Goal: Task Accomplishment & Management: Complete application form

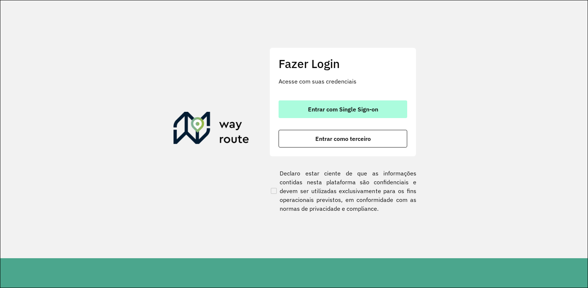
click at [351, 110] on span "Entrar com Single Sign-on" at bounding box center [343, 109] width 70 height 6
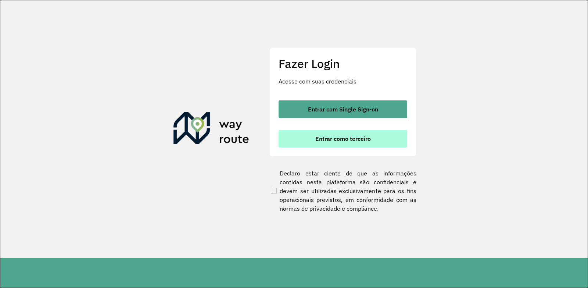
click at [324, 145] on button "Entrar como terceiro" at bounding box center [342, 139] width 129 height 18
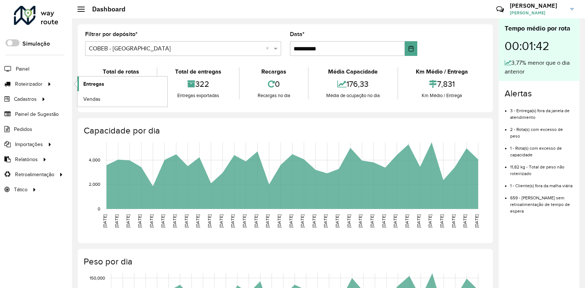
click at [100, 81] on span "Entregas" at bounding box center [93, 84] width 21 height 8
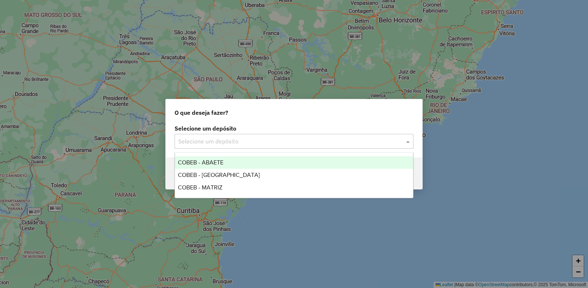
click at [200, 141] on input "text" at bounding box center [286, 141] width 217 height 9
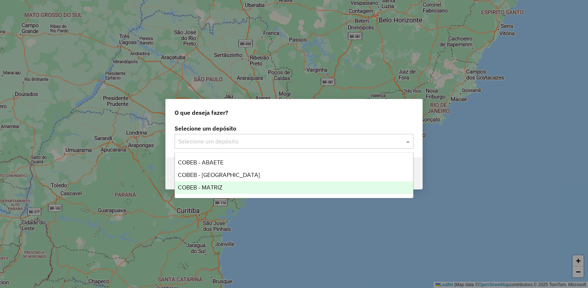
click at [198, 188] on span "COBEB - MATRIZ" at bounding box center [200, 187] width 44 height 6
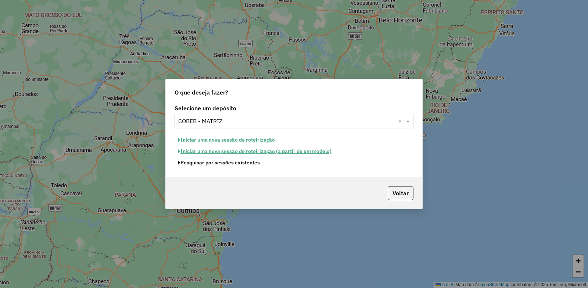
click at [209, 163] on button "Pesquisar por sessões existentes" at bounding box center [218, 162] width 89 height 11
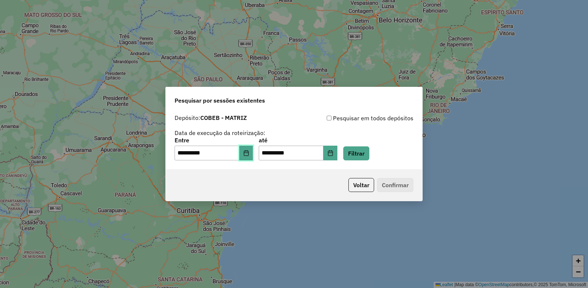
click at [248, 156] on button "Choose Date" at bounding box center [246, 152] width 14 height 15
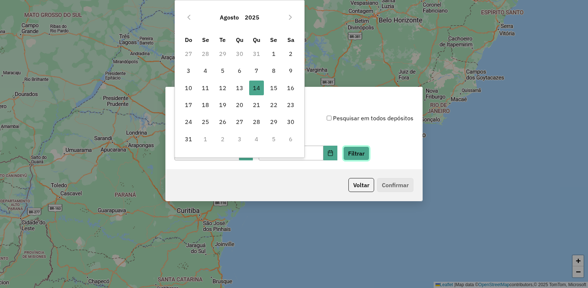
click at [369, 154] on button "Filtrar" at bounding box center [356, 153] width 26 height 14
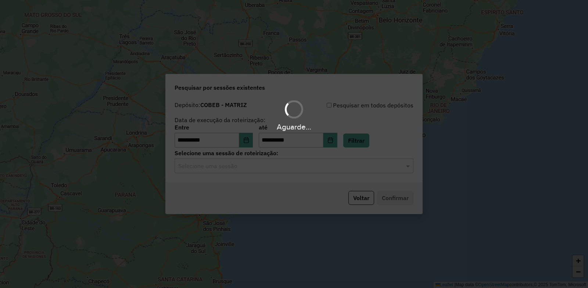
click at [216, 169] on div "Aguarde..." at bounding box center [294, 144] width 588 height 288
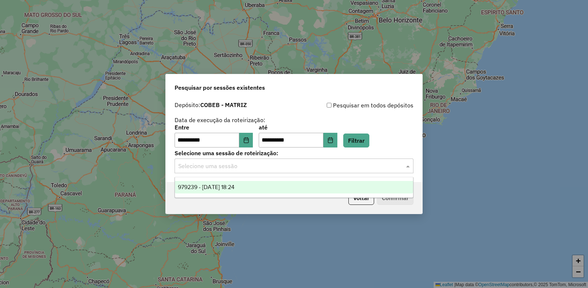
click at [214, 165] on input "text" at bounding box center [286, 166] width 217 height 9
drag, startPoint x: 205, startPoint y: 183, endPoint x: 292, endPoint y: 196, distance: 87.7
click at [205, 184] on span "979239 - 14/08/2025 18:24" at bounding box center [206, 187] width 57 height 6
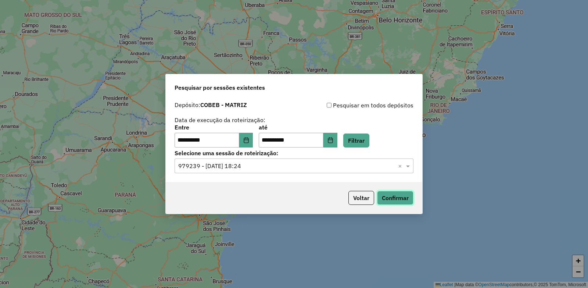
click at [401, 199] on button "Confirmar" at bounding box center [395, 198] width 36 height 14
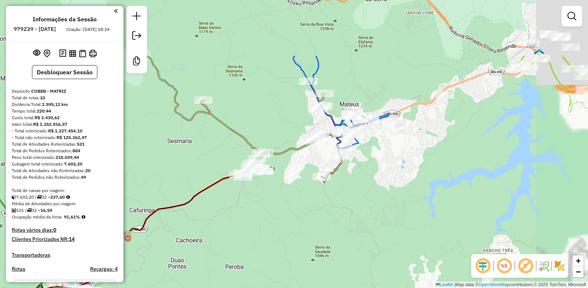
drag, startPoint x: 438, startPoint y: 81, endPoint x: 380, endPoint y: 168, distance: 104.8
click at [380, 168] on div "Janela de atendimento Grade de atendimento Capacidade Transportadoras Veículos …" at bounding box center [294, 144] width 588 height 288
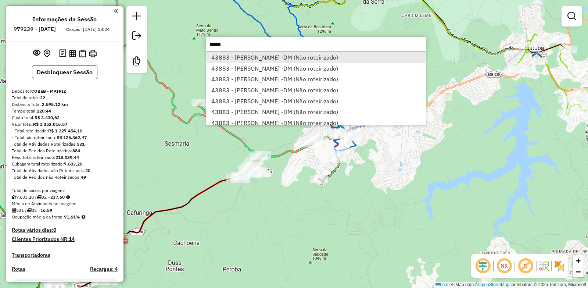
type input "*****"
click at [241, 56] on li "43883 - [PERSON_NAME] -DM (Não roteirizado)" at bounding box center [316, 57] width 220 height 11
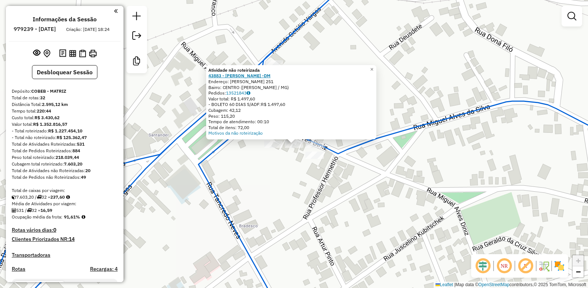
click at [246, 75] on strong "43883 - [PERSON_NAME] -DM" at bounding box center [239, 76] width 62 height 6
click at [362, 174] on div "Atividade não roteirizada 43883 - [PERSON_NAME] -DM Endereço: [PERSON_NAME] 251…" at bounding box center [294, 144] width 588 height 288
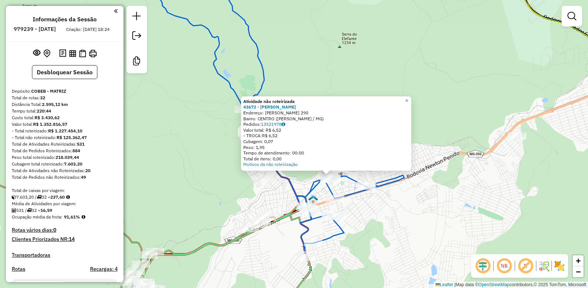
click at [407, 224] on div "Atividade não roteirizada 43672 - [PERSON_NAME]: BENEDITO VALADARES 290 Bairro:…" at bounding box center [294, 144] width 588 height 288
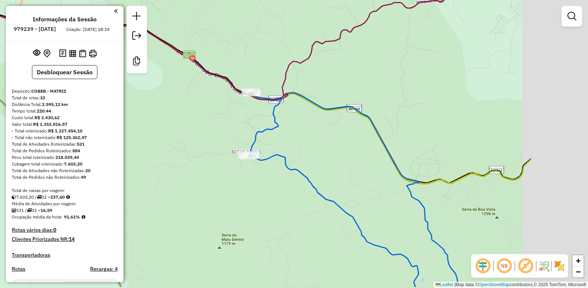
drag, startPoint x: 419, startPoint y: 149, endPoint x: 129, endPoint y: 86, distance: 297.3
click at [129, 86] on div "Janela de atendimento Grade de atendimento Capacidade Transportadoras Veículos …" at bounding box center [294, 144] width 588 height 288
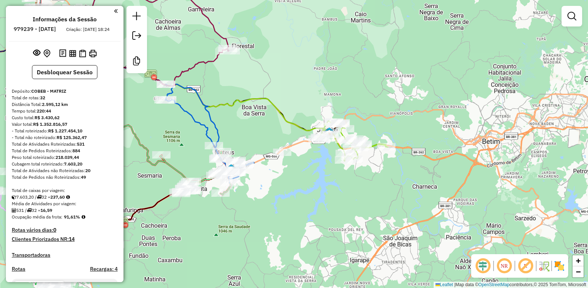
drag, startPoint x: 214, startPoint y: 104, endPoint x: 239, endPoint y: 106, distance: 25.4
click at [239, 106] on icon at bounding box center [184, 86] width 299 height 87
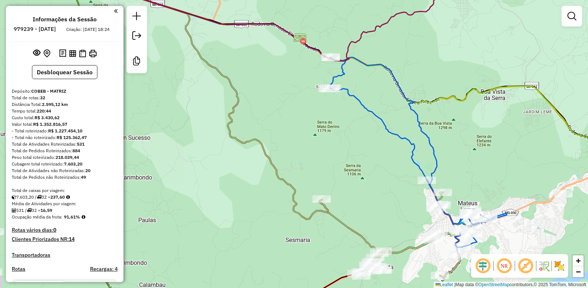
drag, startPoint x: 219, startPoint y: 84, endPoint x: 285, endPoint y: 110, distance: 71.4
click at [285, 110] on div "Janela de atendimento Grade de atendimento Capacidade Transportadoras Veículos …" at bounding box center [294, 144] width 588 height 288
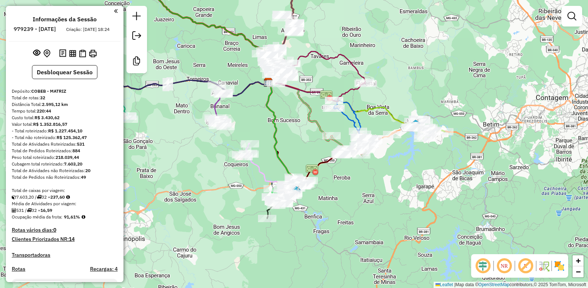
drag, startPoint x: 246, startPoint y: 105, endPoint x: 300, endPoint y: 112, distance: 54.0
click at [300, 112] on div "Janela de atendimento Grade de atendimento Capacidade Transportadoras Veículos …" at bounding box center [294, 144] width 588 height 288
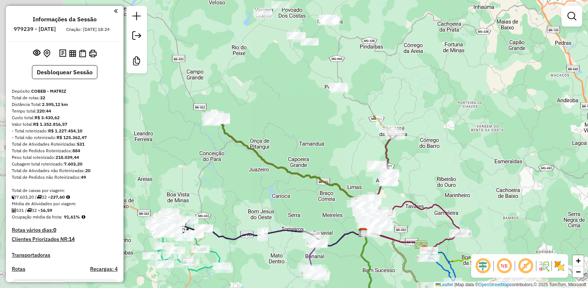
drag, startPoint x: 285, startPoint y: 114, endPoint x: 358, endPoint y: 258, distance: 162.0
click at [361, 258] on icon at bounding box center [374, 284] width 26 height 105
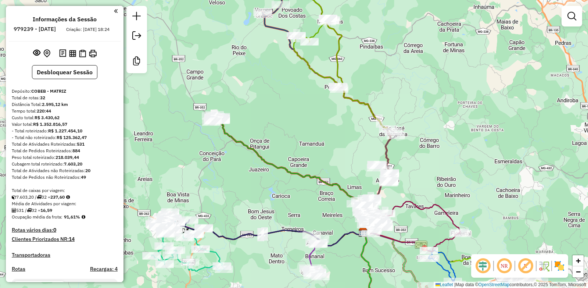
click at [262, 161] on icon at bounding box center [293, 176] width 150 height 112
select select "**********"
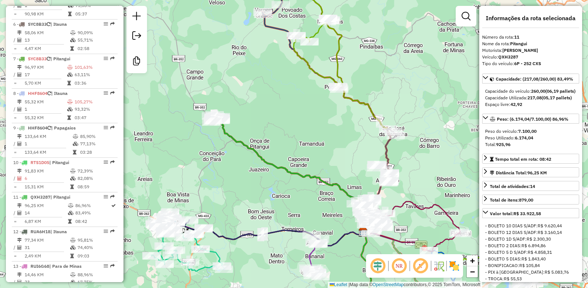
scroll to position [641, 0]
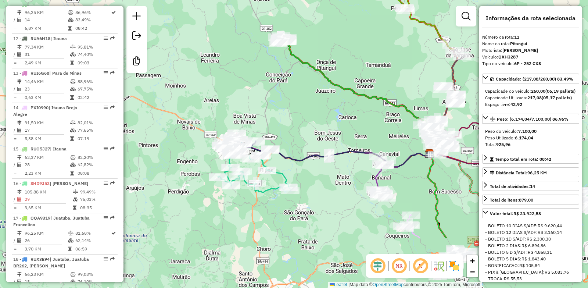
drag, startPoint x: 230, startPoint y: 180, endPoint x: 259, endPoint y: 101, distance: 83.9
click at [259, 101] on div "Janela de atendimento Grade de atendimento Capacidade Transportadoras Veículos …" at bounding box center [294, 144] width 588 height 288
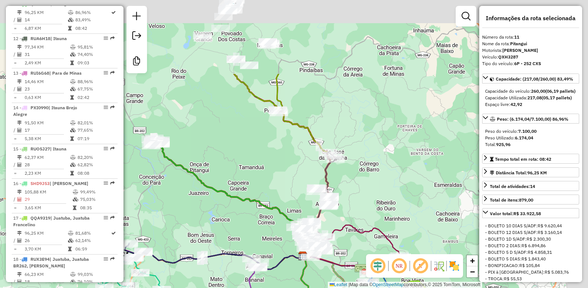
drag, startPoint x: 433, startPoint y: 55, endPoint x: 352, endPoint y: 155, distance: 128.7
click at [271, 162] on div "Rota 26 - Placa RMZ0G20 18143 - SUPER SO VARGINHA Janela de atendimento Grade d…" at bounding box center [294, 144] width 588 height 288
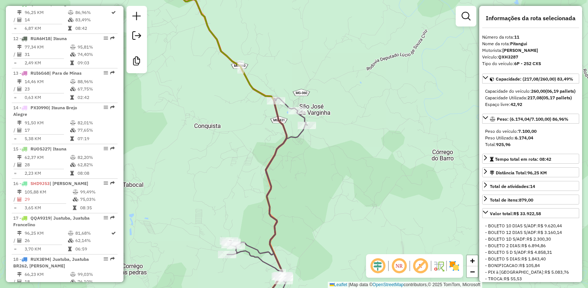
click at [303, 133] on icon at bounding box center [267, 207] width 80 height 219
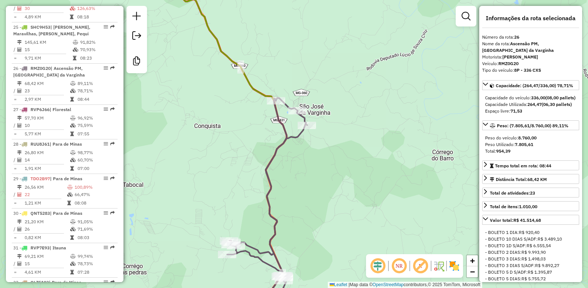
scroll to position [1219, 0]
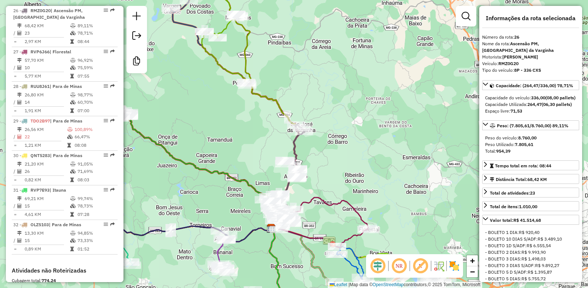
click at [225, 25] on icon at bounding box center [223, 31] width 47 height 108
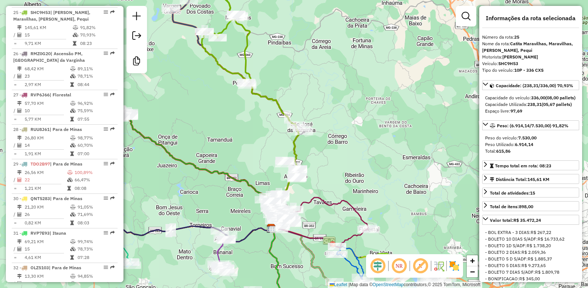
scroll to position [1171, 0]
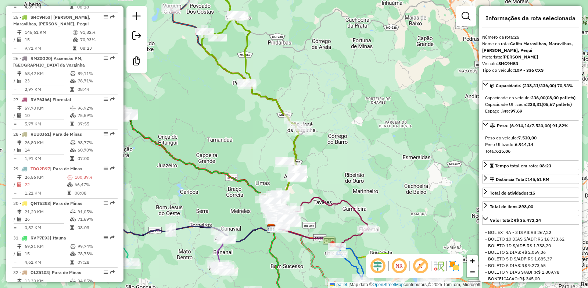
drag, startPoint x: 311, startPoint y: 158, endPoint x: 266, endPoint y: 70, distance: 98.4
click at [267, 72] on div "Rota 26 - Placa RMZ0G20 18143 - SUPER SO VARGINHA Janela de atendimento Grade d…" at bounding box center [294, 144] width 588 height 288
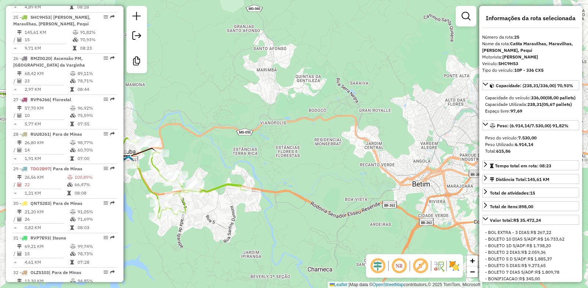
click at [214, 184] on icon at bounding box center [174, 178] width 141 height 81
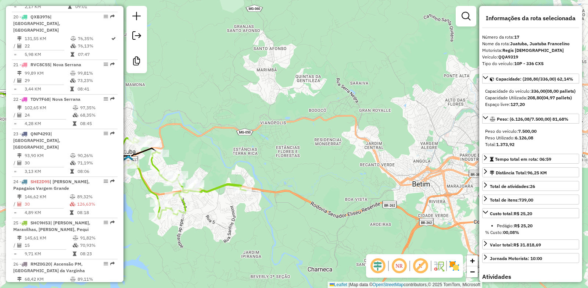
scroll to position [855, 0]
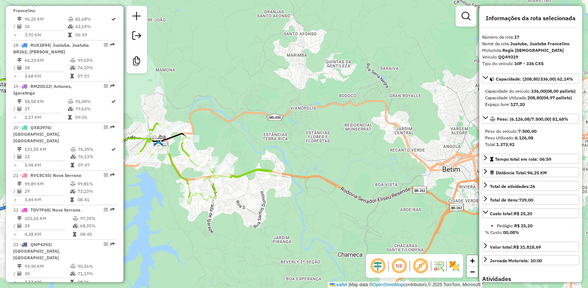
drag, startPoint x: 215, startPoint y: 208, endPoint x: 382, endPoint y: 148, distance: 177.5
click at [374, 151] on div "Janela de atendimento Grade de atendimento Capacidade Transportadoras Veículos …" at bounding box center [294, 144] width 588 height 288
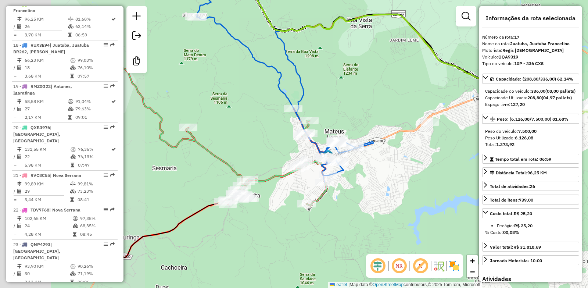
drag, startPoint x: 261, startPoint y: 214, endPoint x: 429, endPoint y: 213, distance: 167.8
click at [429, 213] on div "Janela de atendimento Grade de atendimento Capacidade Transportadoras Veículos …" at bounding box center [294, 144] width 588 height 288
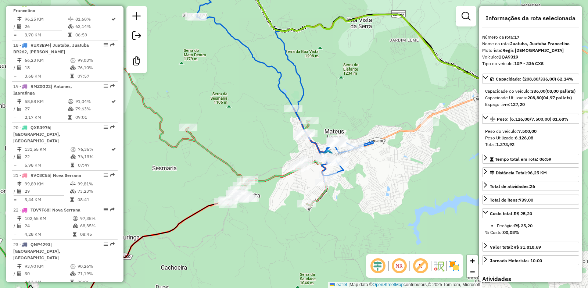
click at [195, 138] on icon at bounding box center [256, 156] width 141 height 97
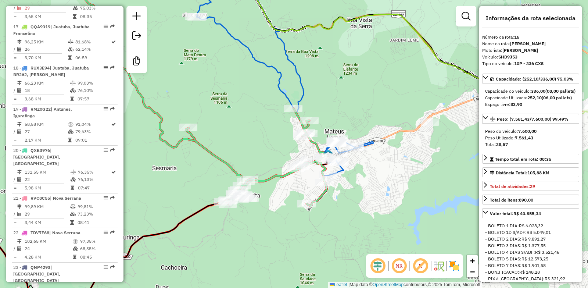
scroll to position [820, 0]
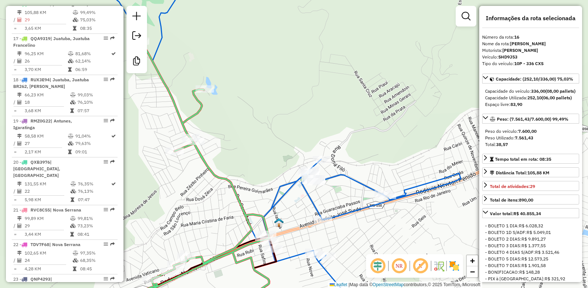
click at [350, 177] on icon at bounding box center [275, 143] width 369 height 345
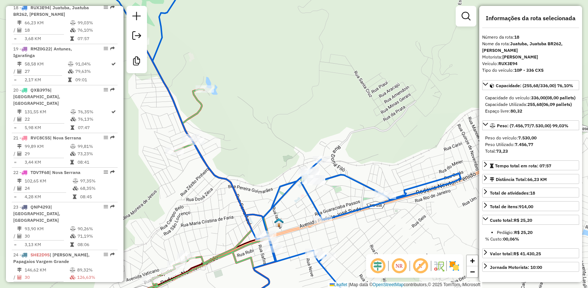
scroll to position [896, 0]
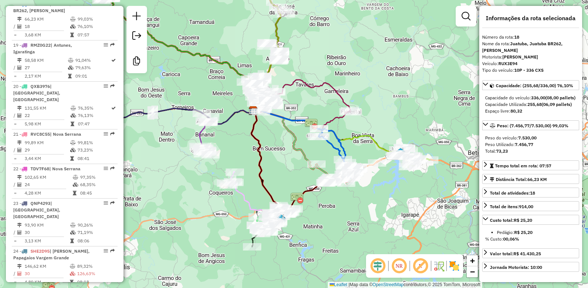
drag, startPoint x: 296, startPoint y: 240, endPoint x: 325, endPoint y: 202, distance: 48.2
click at [325, 202] on div "Janela de atendimento Grade de atendimento Capacidade Transportadoras Veículos …" at bounding box center [294, 144] width 588 height 288
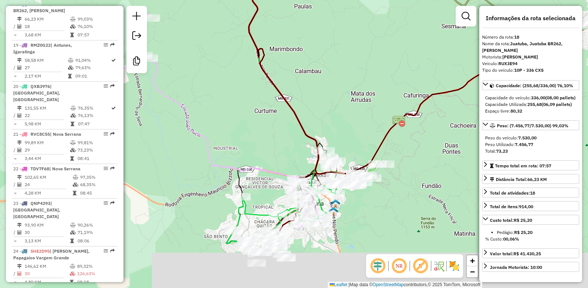
drag, startPoint x: 320, startPoint y: 177, endPoint x: 342, endPoint y: 115, distance: 66.2
click at [342, 115] on div "Janela de atendimento Grade de atendimento Capacidade Transportadoras Veículos …" at bounding box center [294, 144] width 588 height 288
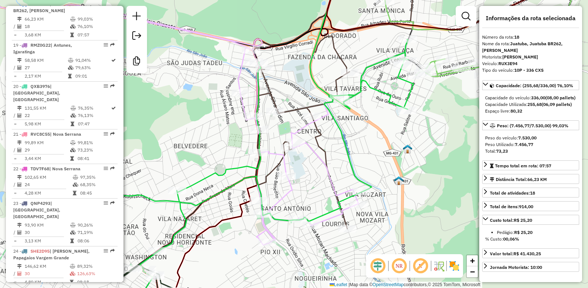
click at [282, 193] on icon at bounding box center [149, 122] width 417 height 246
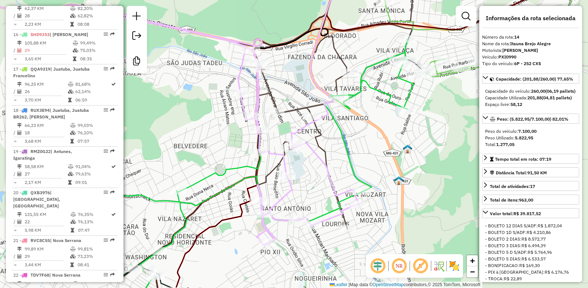
scroll to position [745, 0]
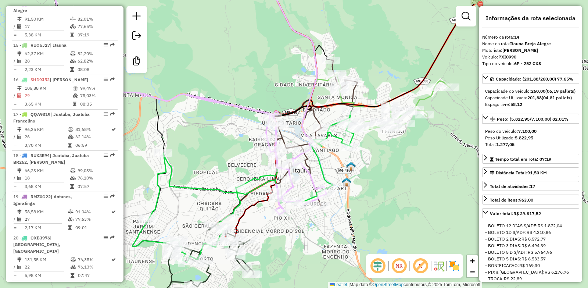
drag, startPoint x: 293, startPoint y: 230, endPoint x: 316, endPoint y: 201, distance: 37.5
click at [316, 201] on div "Janela de atendimento Grade de atendimento Capacidade Transportadoras Veículos …" at bounding box center [294, 144] width 588 height 288
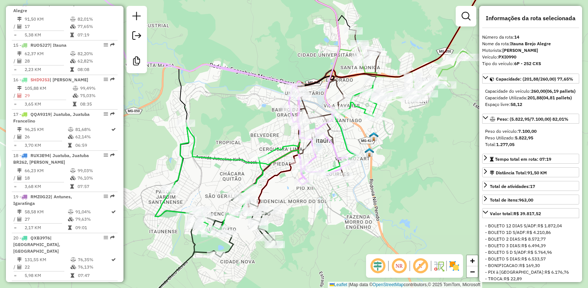
click at [185, 158] on icon at bounding box center [265, 157] width 221 height 151
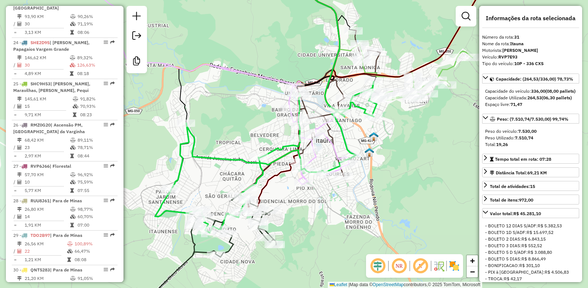
scroll to position [1319, 0]
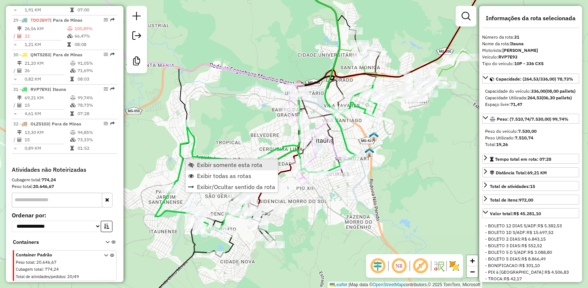
click at [204, 165] on span "Exibir somente esta rota" at bounding box center [229, 165] width 65 height 6
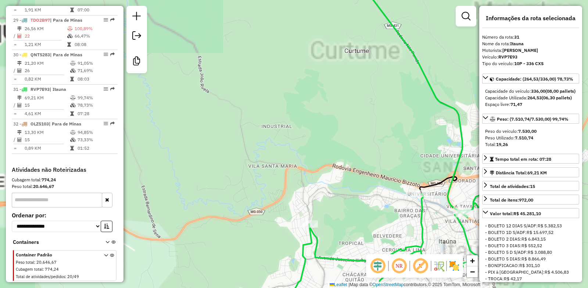
drag, startPoint x: 370, startPoint y: 239, endPoint x: 281, endPoint y: 88, distance: 175.0
click at [281, 88] on div "Janela de atendimento Grade de atendimento Capacidade Transportadoras Veículos …" at bounding box center [294, 144] width 588 height 288
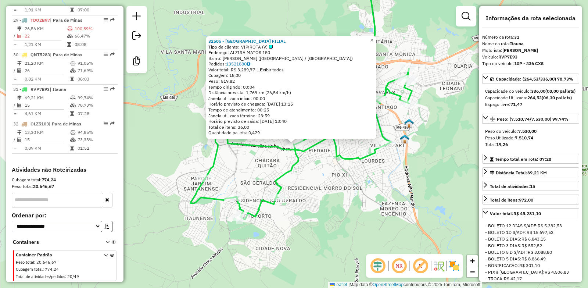
click at [376, 200] on div "32585 - [GEOGRAPHIC_DATA] FILIAL Tipo de cliente: VIP/[GEOGRAPHIC_DATA] (V) End…" at bounding box center [294, 144] width 588 height 288
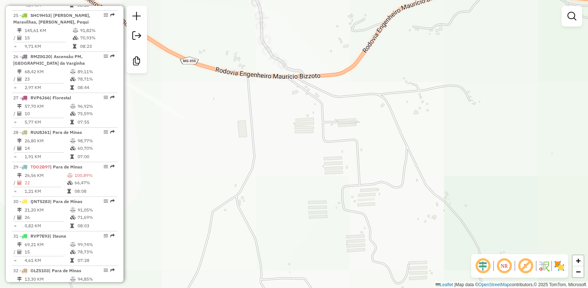
scroll to position [1172, 0]
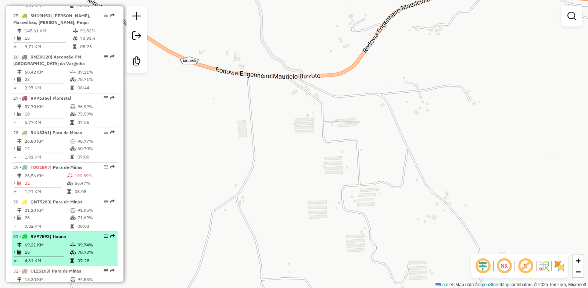
click at [78, 259] on td "07:28" at bounding box center [95, 260] width 37 height 7
select select "**********"
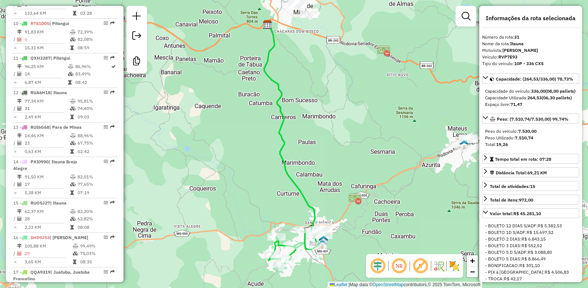
scroll to position [585, 0]
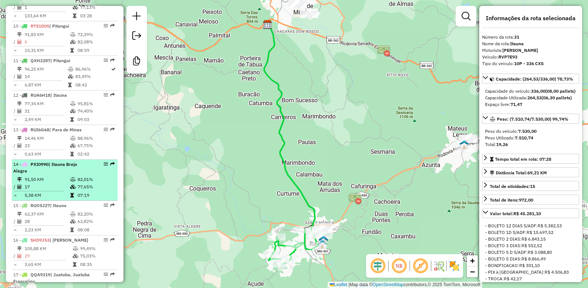
click at [47, 174] on div "14 - PXI0990 | Itauna Brejo Alegre" at bounding box center [52, 167] width 78 height 13
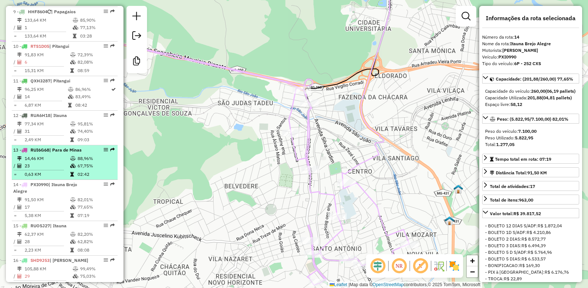
scroll to position [548, 0]
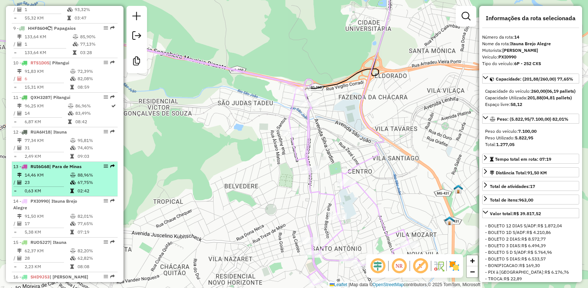
click at [55, 151] on td "31" at bounding box center [47, 147] width 46 height 7
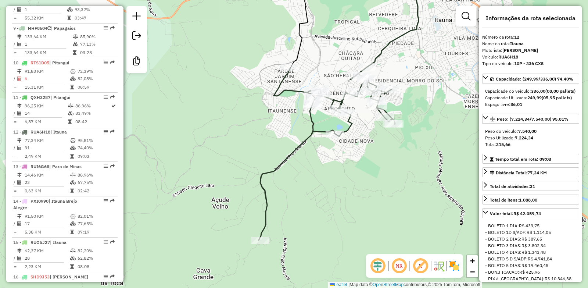
drag, startPoint x: 300, startPoint y: 250, endPoint x: 381, endPoint y: 174, distance: 110.9
click at [381, 174] on div "Janela de atendimento Grade de atendimento Capacidade Transportadoras Veículos …" at bounding box center [294, 144] width 588 height 288
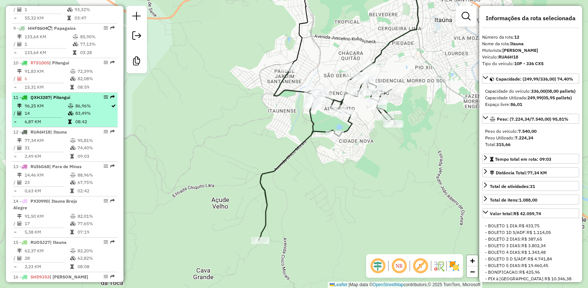
scroll to position [511, 0]
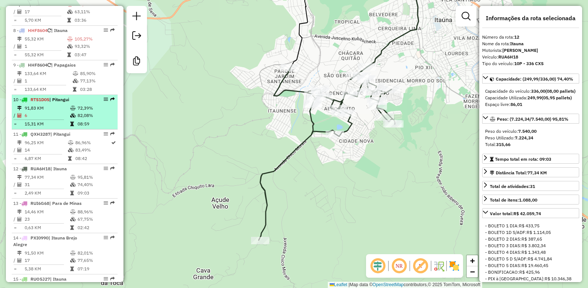
click at [64, 127] on td "15,31 KM" at bounding box center [47, 123] width 46 height 7
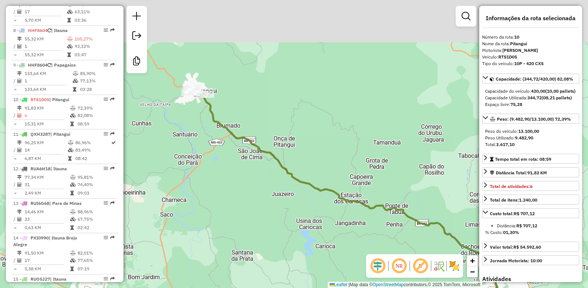
drag, startPoint x: 275, startPoint y: 161, endPoint x: 326, endPoint y: 221, distance: 79.2
click at [326, 221] on div "Janela de atendimento Grade de atendimento Capacidade Transportadoras Veículos …" at bounding box center [294, 144] width 588 height 288
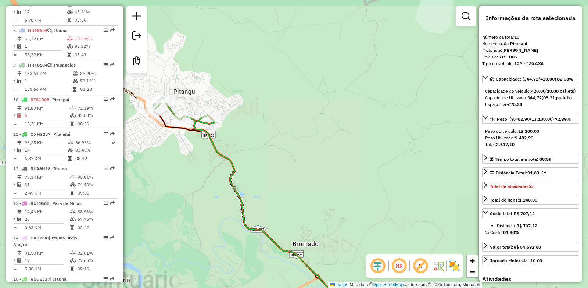
click at [205, 129] on icon at bounding box center [311, 229] width 234 height 222
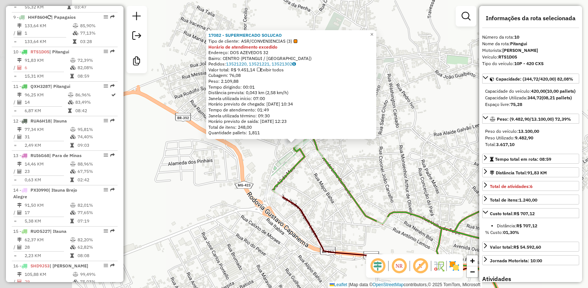
scroll to position [607, 0]
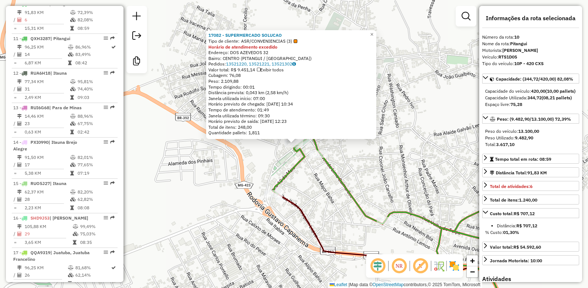
click at [234, 157] on div "17082 - SUPERMERCADO SOLUCAO Tipo de cliente: ASR/CONVENIENCIAS (3) Horário de …" at bounding box center [294, 144] width 588 height 288
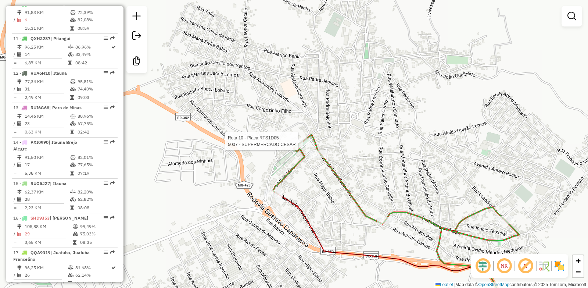
select select "**********"
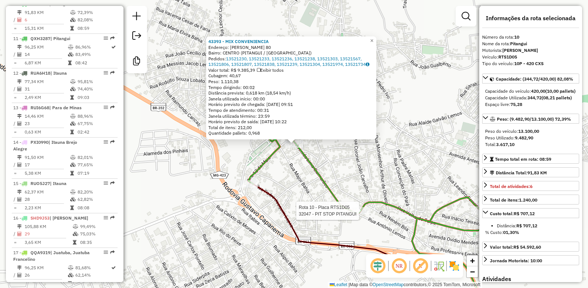
click at [354, 214] on div at bounding box center [361, 210] width 18 height 7
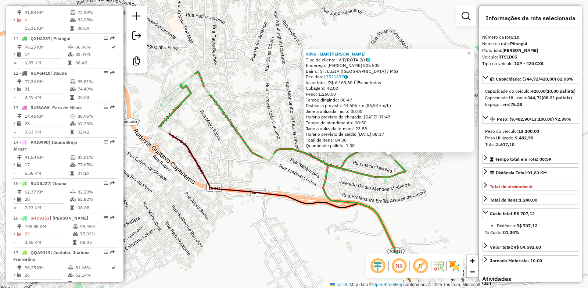
drag, startPoint x: 263, startPoint y: 204, endPoint x: 361, endPoint y: 217, distance: 98.2
click at [361, 217] on div "9896 - BAR TONHO CARLIT Tipo de cliente: VIP/ROTA (V) Endereço: [PERSON_NAME][S…" at bounding box center [294, 144] width 588 height 288
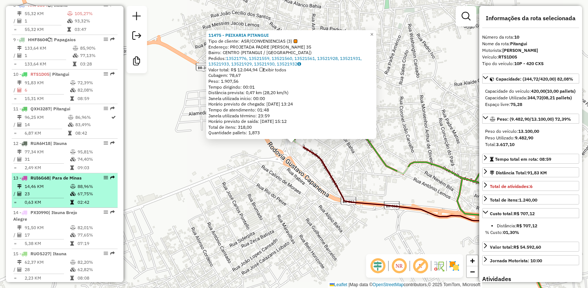
scroll to position [533, 0]
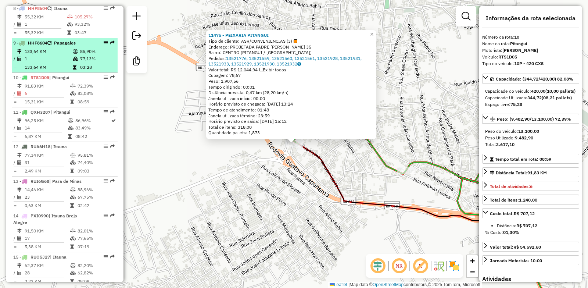
click at [61, 62] on td "1" at bounding box center [48, 58] width 48 height 7
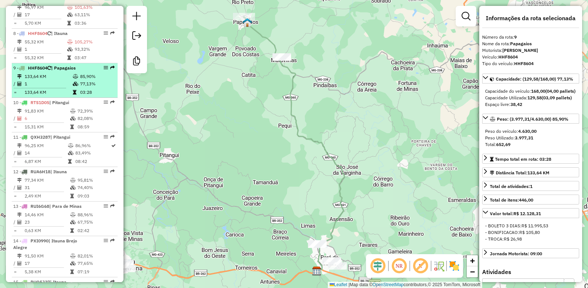
scroll to position [497, 0]
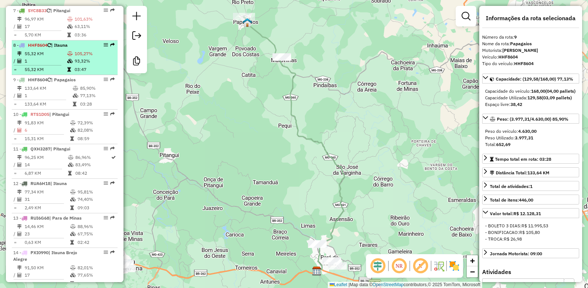
click at [60, 57] on td "55,32 KM" at bounding box center [45, 53] width 43 height 7
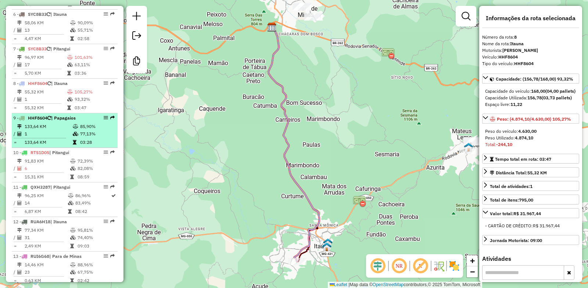
scroll to position [423, 0]
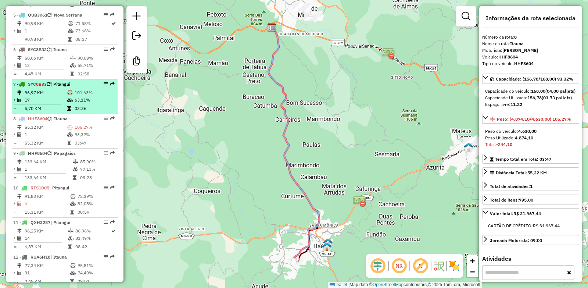
click at [61, 104] on td "17" at bounding box center [45, 99] width 43 height 7
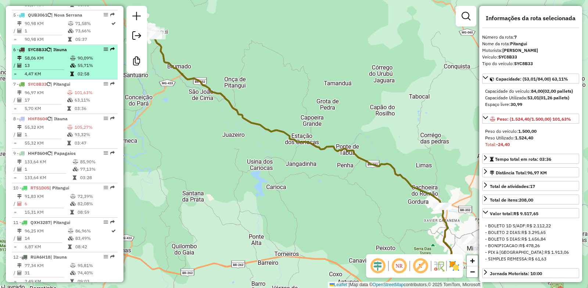
click at [60, 69] on td "13" at bounding box center [47, 65] width 46 height 7
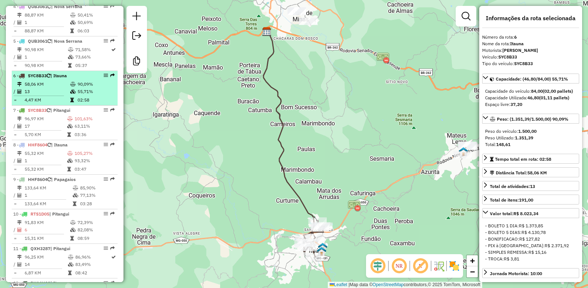
scroll to position [350, 0]
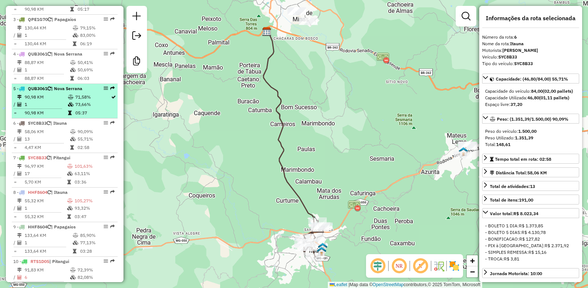
click at [59, 116] on td "90,98 KM" at bounding box center [45, 112] width 43 height 7
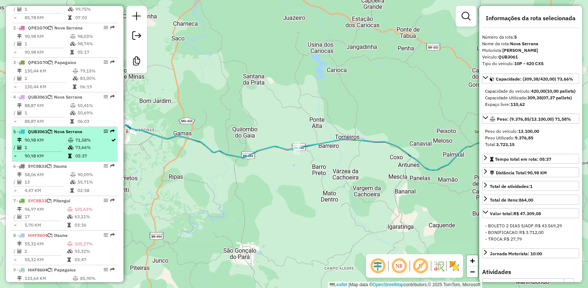
scroll to position [276, 0]
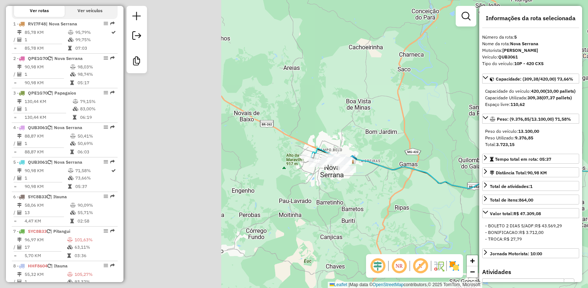
drag, startPoint x: 425, startPoint y: 200, endPoint x: 458, endPoint y: 205, distance: 33.0
click at [458, 205] on div "Janela de atendimento Grade de atendimento Capacidade Transportadoras Veículos …" at bounding box center [294, 144] width 588 height 288
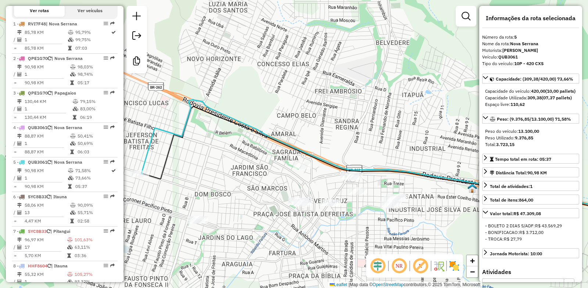
drag, startPoint x: 209, startPoint y: 185, endPoint x: 257, endPoint y: 175, distance: 49.1
click at [257, 175] on div "Janela de atendimento Grade de atendimento Capacidade Transportadoras Veículos …" at bounding box center [294, 144] width 588 height 288
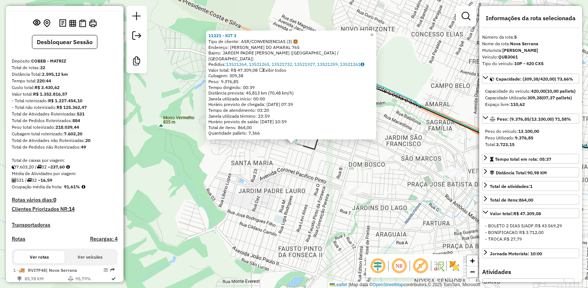
scroll to position [177, 0]
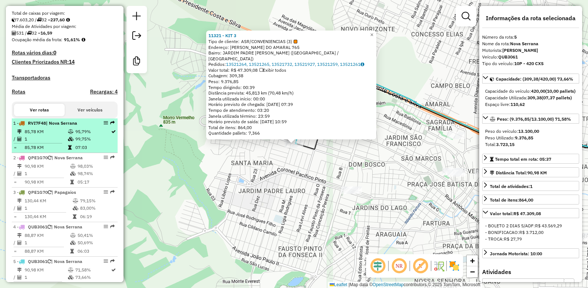
click at [52, 151] on td "85,78 KM" at bounding box center [45, 147] width 43 height 7
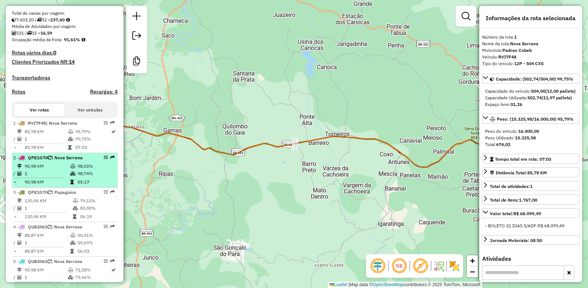
click at [64, 170] on td "90,98 KM" at bounding box center [47, 165] width 46 height 7
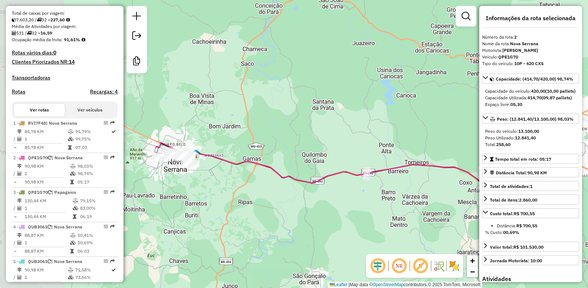
drag, startPoint x: 235, startPoint y: 164, endPoint x: 304, endPoint y: 190, distance: 73.9
click at [304, 190] on div "Janela de atendimento Grade de atendimento Capacidade Transportadoras Veículos …" at bounding box center [294, 144] width 588 height 288
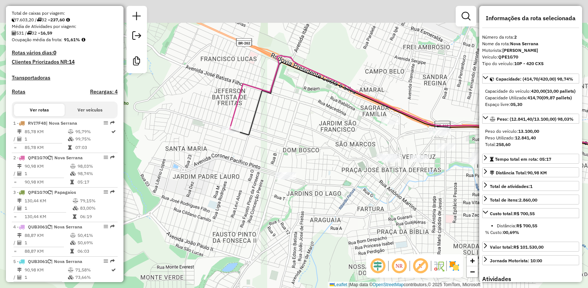
drag, startPoint x: 158, startPoint y: 177, endPoint x: 191, endPoint y: 216, distance: 51.0
click at [191, 216] on div "Janela de atendimento Grade de atendimento Capacidade Transportadoras Veículos …" at bounding box center [294, 144] width 588 height 288
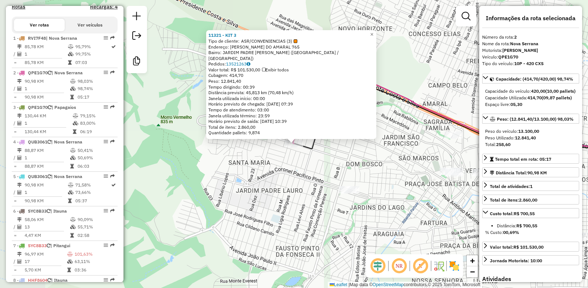
scroll to position [331, 0]
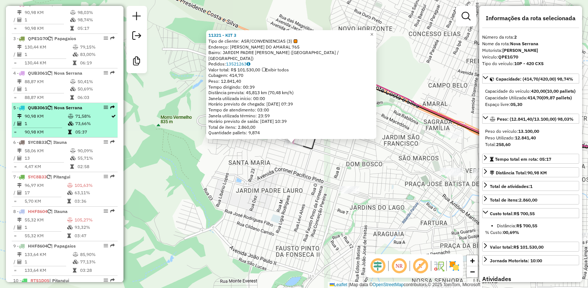
click at [65, 120] on td "90,98 KM" at bounding box center [45, 115] width 43 height 7
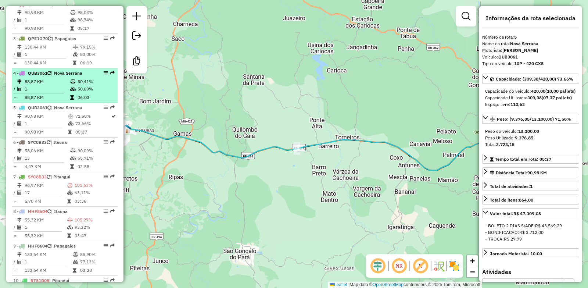
click at [61, 92] on td "1" at bounding box center [47, 88] width 46 height 7
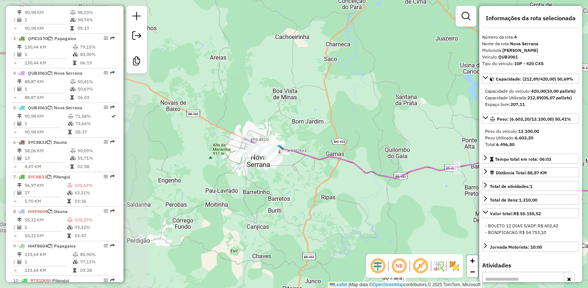
drag, startPoint x: 181, startPoint y: 179, endPoint x: 335, endPoint y: 199, distance: 155.2
click at [335, 199] on div "Janela de atendimento Grade de atendimento Capacidade Transportadoras Veículos …" at bounding box center [294, 144] width 588 height 288
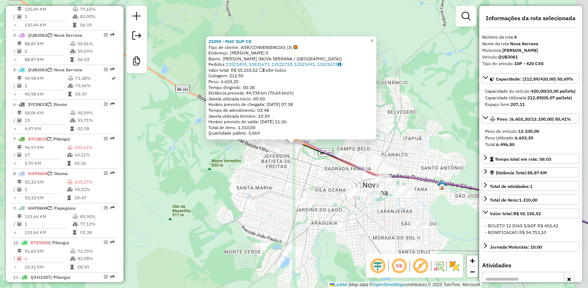
scroll to position [400, 0]
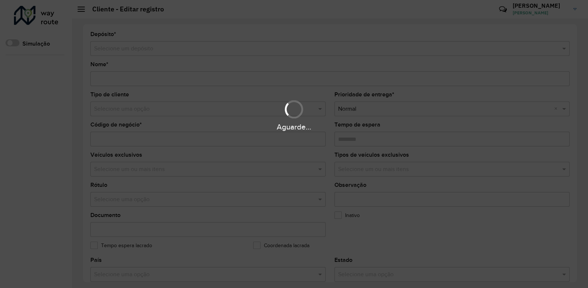
type input "**********"
type input "*****"
type input "********"
type input "**********"
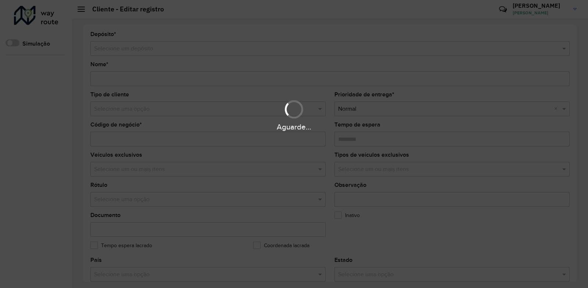
type input "******"
type input "**********"
click at [148, 106] on div "Aguarde..." at bounding box center [294, 115] width 588 height 35
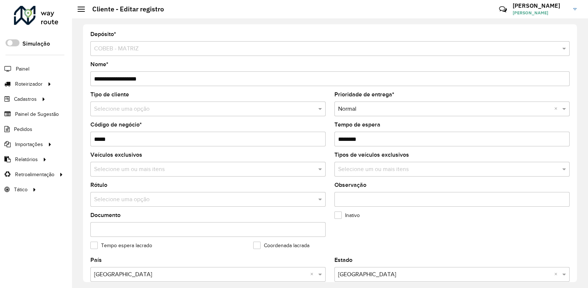
click at [148, 106] on input "text" at bounding box center [200, 109] width 213 height 9
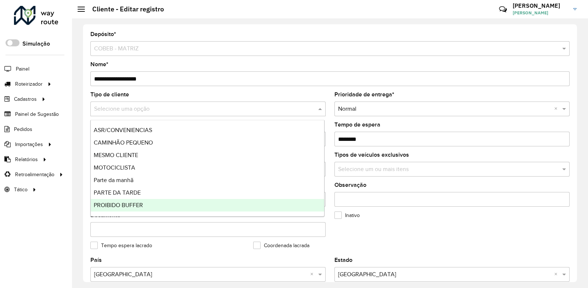
click at [109, 202] on span "PROIBIDO BUFFER" at bounding box center [118, 205] width 49 height 6
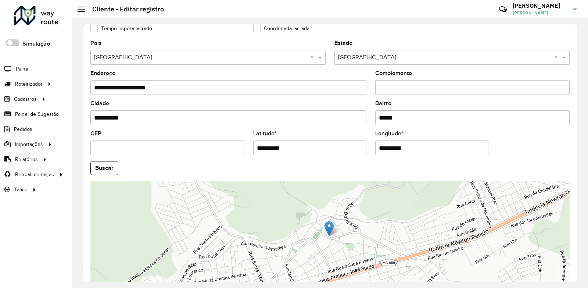
scroll to position [259, 0]
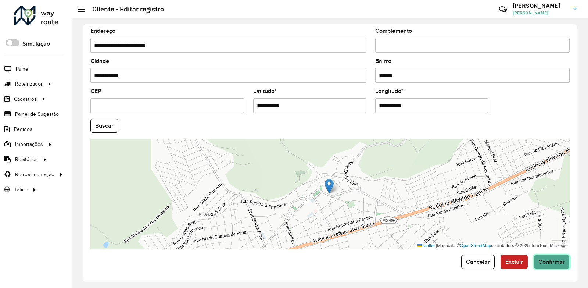
click at [541, 262] on span "Confirmar" at bounding box center [551, 261] width 26 height 6
